Goal: Find specific page/section: Find specific page/section

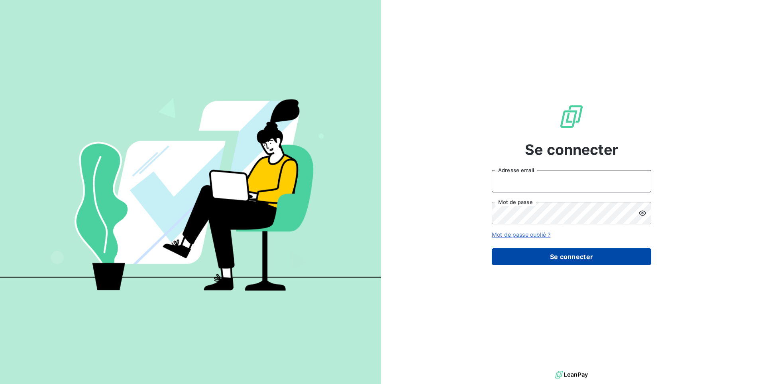
type input "[EMAIL_ADDRESS][DOMAIN_NAME]"
click at [574, 258] on button "Se connecter" at bounding box center [571, 256] width 159 height 17
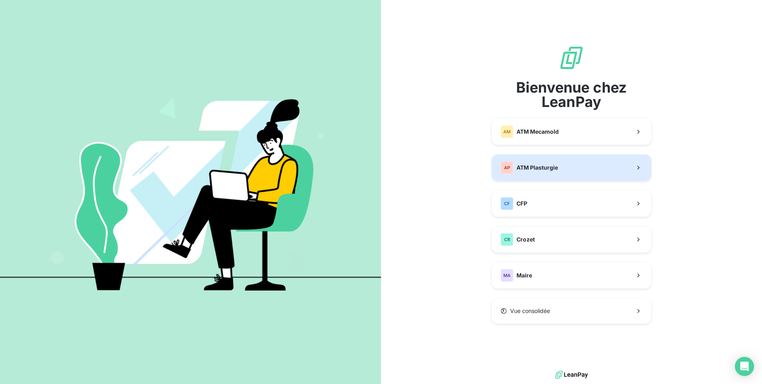
click at [547, 169] on span "ATM Plasturgie" at bounding box center [537, 167] width 41 height 8
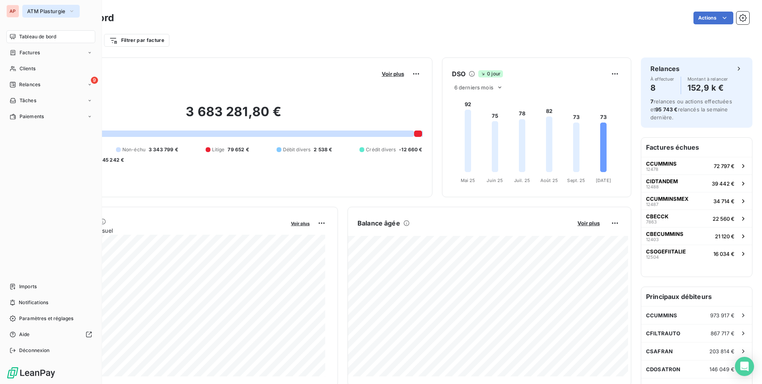
click at [53, 12] on span "ATM Plasturgie" at bounding box center [46, 11] width 38 height 6
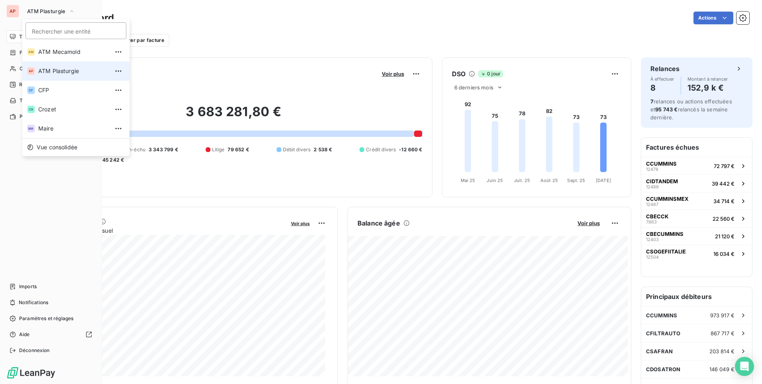
click at [58, 69] on span "ATM Plasturgie" at bounding box center [73, 71] width 71 height 8
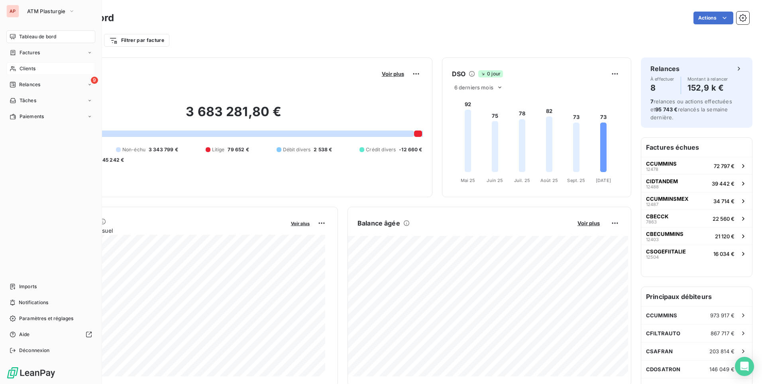
click at [32, 67] on span "Clients" at bounding box center [28, 68] width 16 height 7
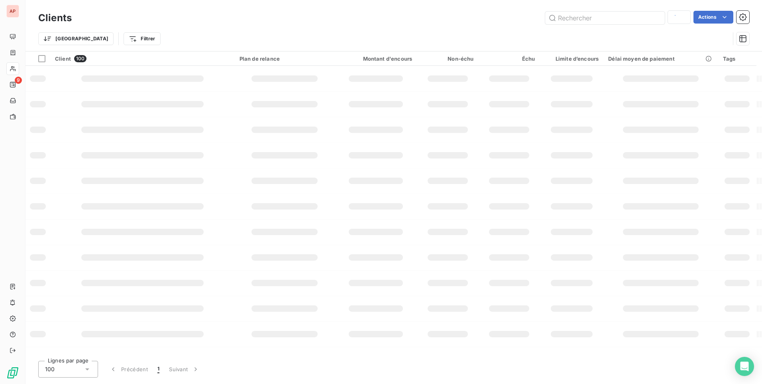
type input "SAFRAN"
type input "[PERSON_NAME]"
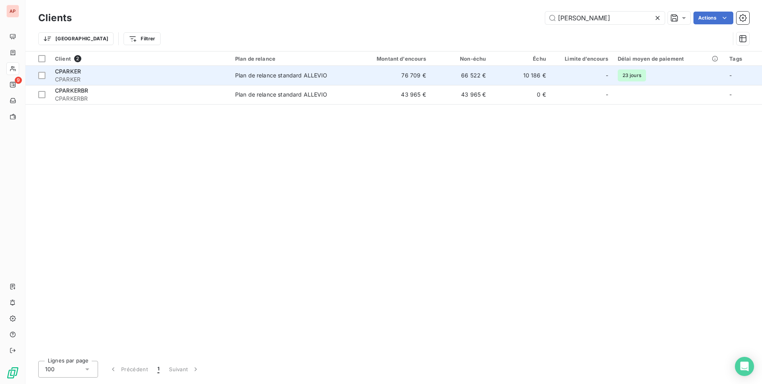
click at [209, 81] on span "CPARKER" at bounding box center [140, 79] width 171 height 8
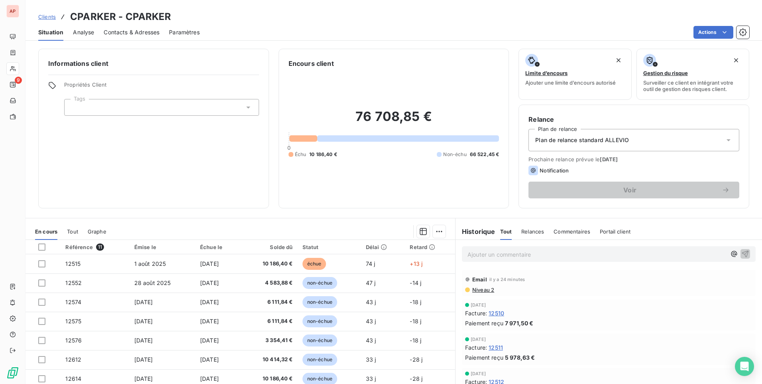
click at [570, 230] on span "Commentaires" at bounding box center [572, 231] width 37 height 6
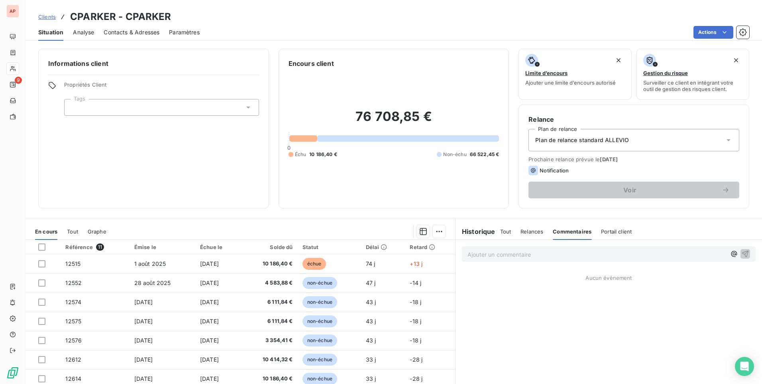
click at [477, 249] on p "Ajouter un commentaire ﻿" at bounding box center [597, 254] width 259 height 10
click at [742, 254] on icon "button" at bounding box center [746, 253] width 8 height 8
